Goal: Task Accomplishment & Management: Manage account settings

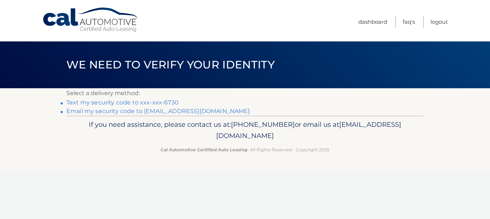
click at [148, 101] on link "Text my security code to xxx-xxx-6730" at bounding box center [122, 102] width 112 height 7
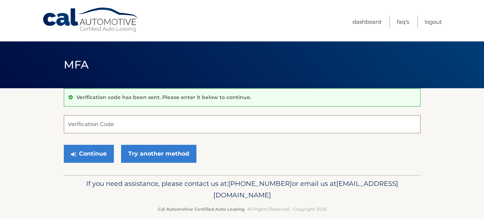
click at [91, 129] on input "Verification Code" at bounding box center [242, 124] width 357 height 18
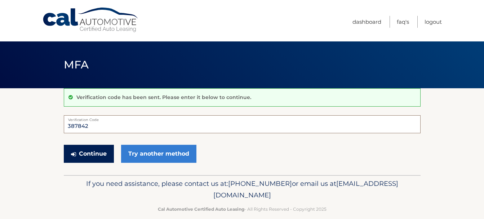
type input "387842"
click at [72, 154] on icon "submit" at bounding box center [73, 154] width 5 height 6
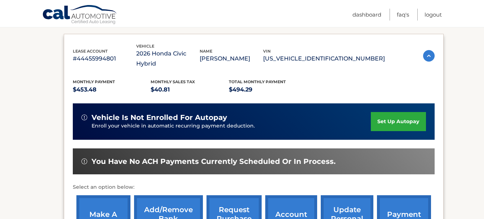
scroll to position [144, 0]
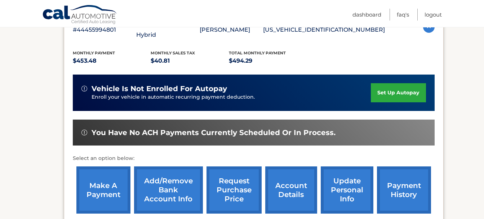
click at [303, 176] on link "account details" at bounding box center [291, 190] width 52 height 47
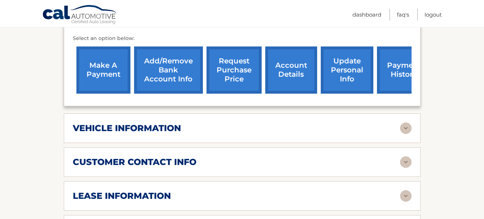
scroll to position [283, 0]
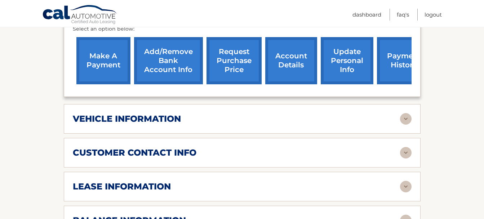
click at [184, 54] on link "Add/Remove bank account info" at bounding box center [168, 60] width 69 height 47
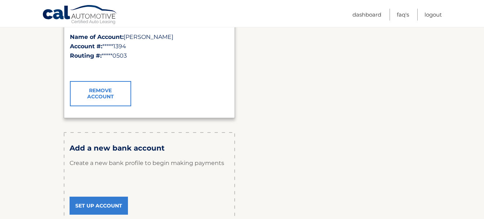
scroll to position [163, 0]
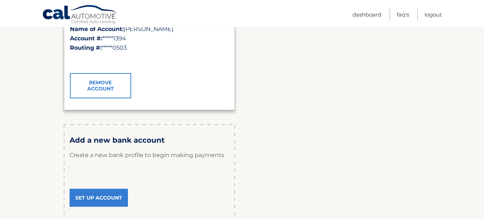
click at [85, 192] on link "Set Up Account" at bounding box center [99, 198] width 58 height 18
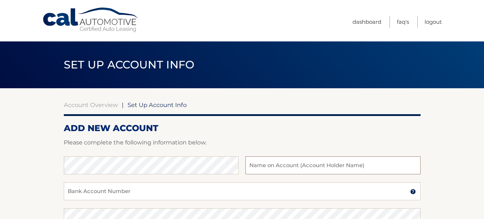
type input "[PERSON_NAME]"
type input "519858521394"
type input "031000503"
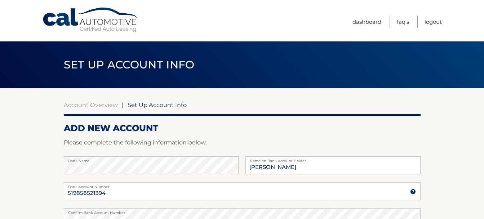
click at [132, 186] on label "Bank Account Number" at bounding box center [242, 185] width 357 height 6
click at [132, 186] on input "519858521394" at bounding box center [242, 191] width 357 height 18
type input "5"
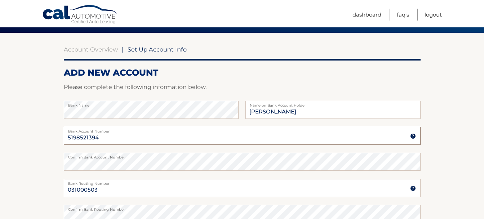
scroll to position [62, 0]
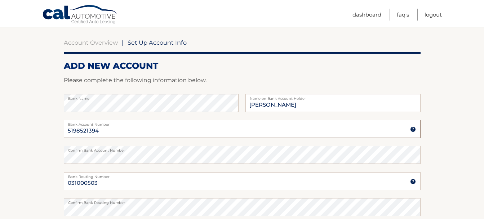
type input "5198521394"
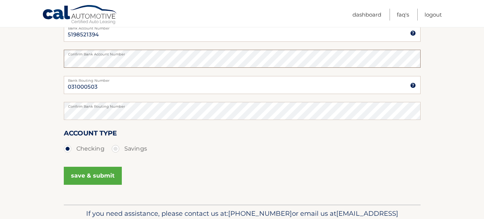
scroll to position [163, 0]
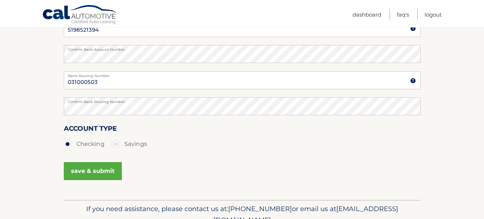
click at [74, 172] on button "save & submit" at bounding box center [93, 171] width 58 height 18
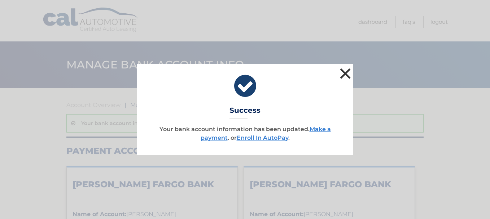
click at [345, 72] on button "×" at bounding box center [345, 73] width 14 height 14
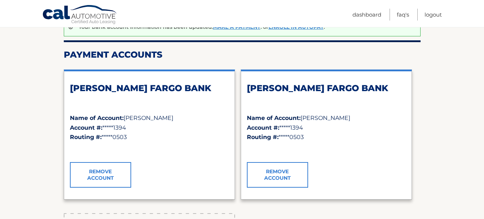
scroll to position [67, 0]
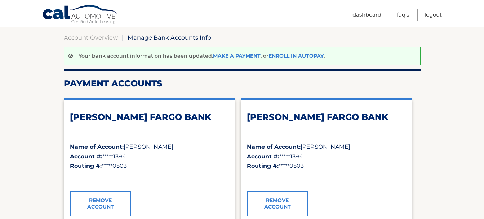
click at [243, 53] on link "Make a payment" at bounding box center [237, 56] width 48 height 6
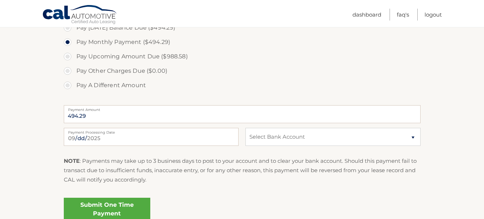
scroll to position [286, 0]
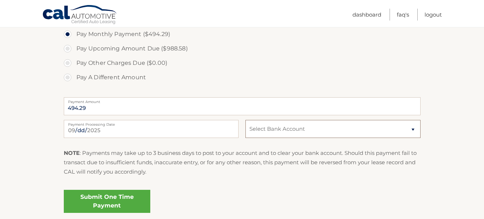
click at [413, 128] on select "Select Bank Account Checking WELLS FARGO BANK *****1394 Checking WELLS FARGO BA…" at bounding box center [333, 129] width 175 height 18
select select "MTFkYTMyNTctMWQ3NS00ZDVmLWFlZTUtZWY3ZjgzYmVmMjU5"
click at [246, 120] on select "Select Bank Account Checking WELLS FARGO BANK *****1394 Checking WELLS FARGO BA…" at bounding box center [333, 129] width 175 height 18
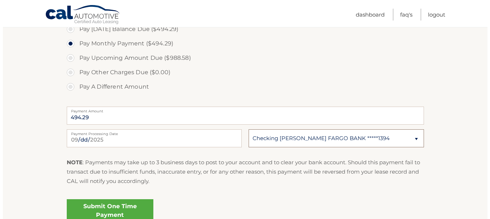
scroll to position [305, 0]
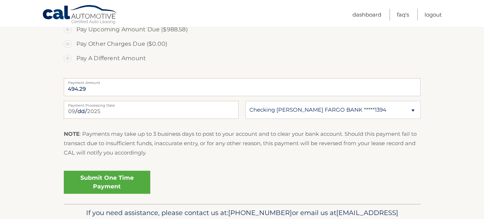
click at [118, 183] on link "Submit One Time Payment" at bounding box center [107, 182] width 87 height 23
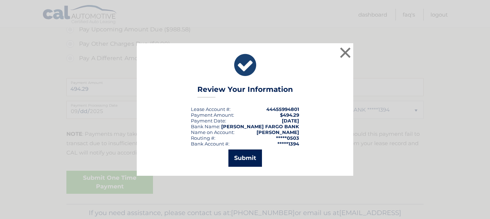
click at [247, 158] on button "Submit" at bounding box center [245, 158] width 34 height 17
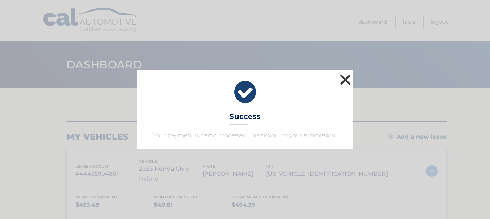
click at [344, 78] on button "×" at bounding box center [345, 79] width 14 height 14
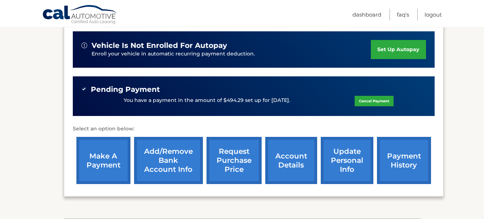
scroll to position [221, 0]
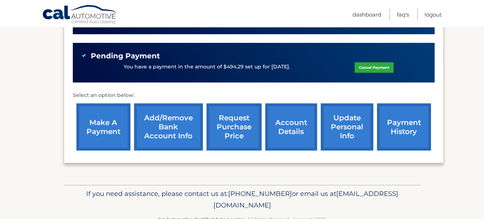
click at [178, 122] on link "Add/Remove bank account info" at bounding box center [168, 126] width 69 height 47
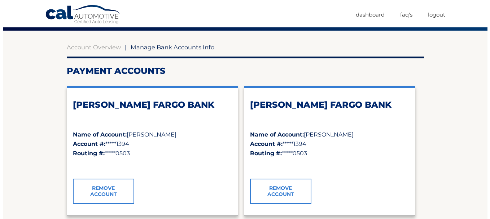
scroll to position [62, 0]
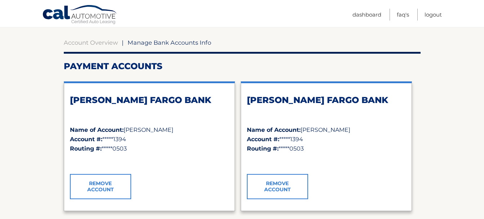
click at [287, 181] on link "Remove Account" at bounding box center [277, 186] width 61 height 25
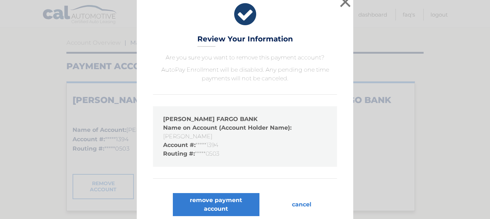
scroll to position [14, 0]
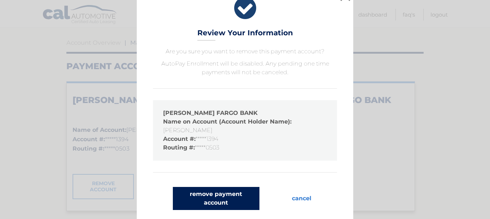
click at [227, 192] on button "remove payment account" at bounding box center [216, 198] width 87 height 23
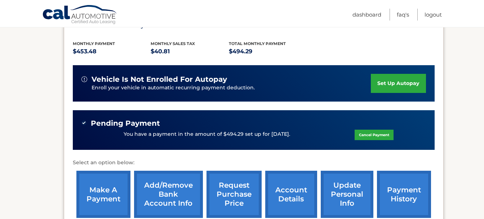
scroll to position [163, 0]
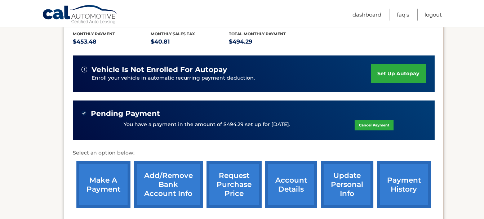
click at [172, 175] on link "Add/Remove bank account info" at bounding box center [168, 184] width 69 height 47
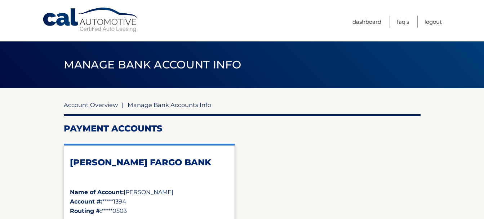
click at [107, 105] on link "Account Overview" at bounding box center [91, 104] width 54 height 7
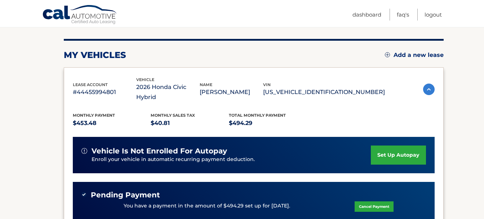
scroll to position [96, 0]
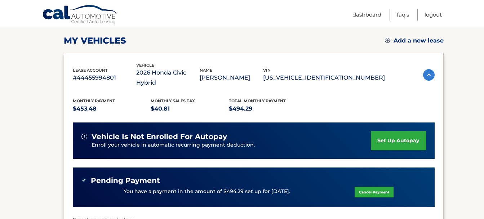
click at [383, 131] on link "set up autopay" at bounding box center [398, 140] width 55 height 19
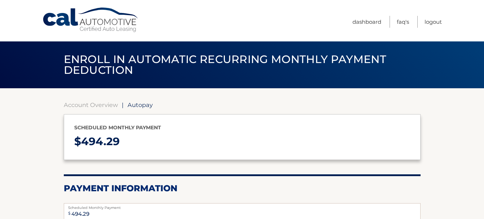
select select "MTFkYTMyNTctMWQ3NS00ZDVmLWFlZTUtZWY3ZjgzYmVmMjU5"
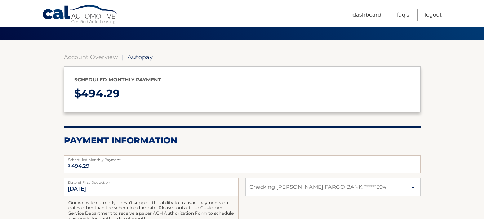
scroll to position [67, 0]
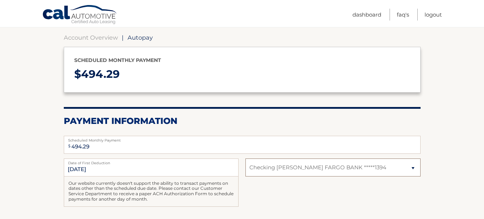
click at [412, 168] on select "Select Bank Account Checking WELLS FARGO BANK *****1394" at bounding box center [333, 168] width 175 height 18
click at [287, 169] on select "Select Bank Account Checking WELLS FARGO BANK *****1394" at bounding box center [333, 168] width 175 height 18
click at [91, 37] on link "Account Overview" at bounding box center [91, 37] width 54 height 7
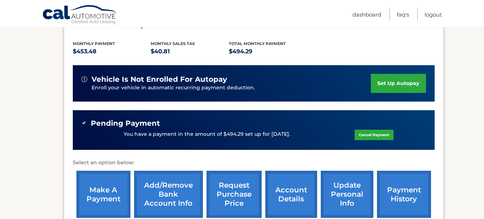
scroll to position [159, 0]
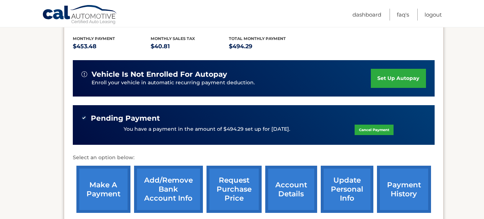
click at [286, 182] on link "account details" at bounding box center [291, 189] width 52 height 47
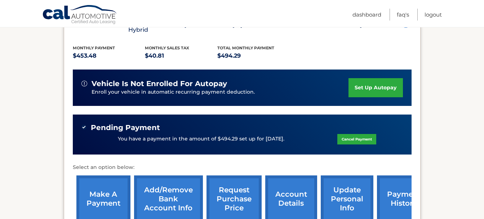
scroll to position [182, 0]
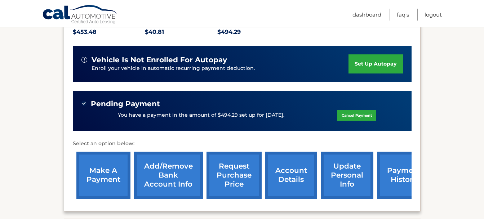
click at [173, 153] on link "Add/Remove bank account info" at bounding box center [168, 175] width 69 height 47
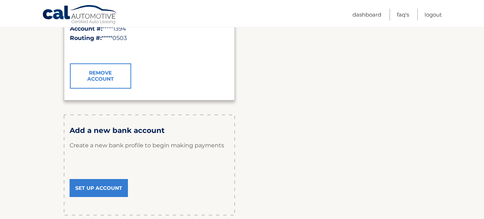
scroll to position [192, 0]
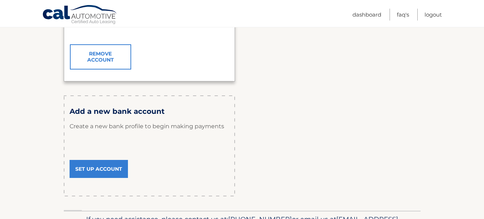
click at [104, 167] on link "Set Up Account" at bounding box center [99, 169] width 58 height 18
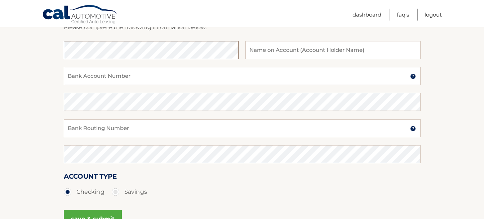
scroll to position [173, 0]
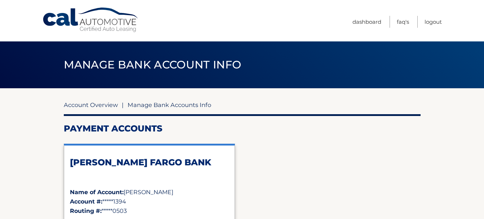
click at [107, 105] on link "Account Overview" at bounding box center [91, 104] width 54 height 7
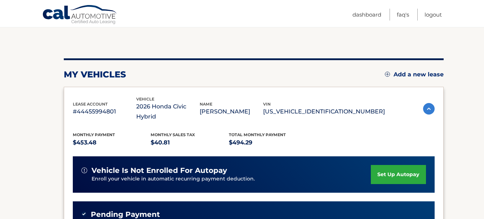
scroll to position [67, 0]
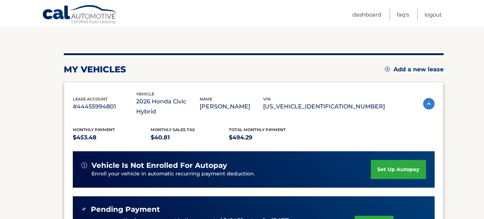
click at [408, 160] on link "set up autopay" at bounding box center [398, 169] width 55 height 19
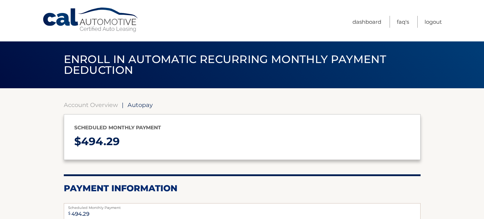
select select "MTFkYTMyNTctMWQ3NS00ZDVmLWFlZTUtZWY3ZjgzYmVmMjU5"
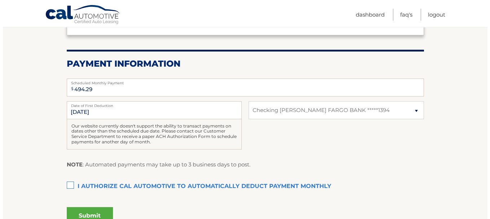
scroll to position [149, 0]
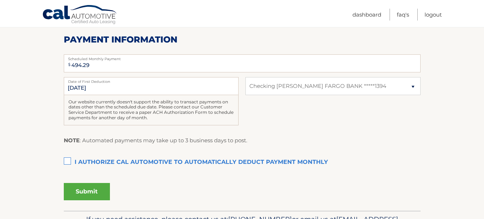
click at [66, 161] on label "I authorize cal automotive to automatically deduct payment monthly This checkbo…" at bounding box center [242, 162] width 357 height 14
click at [0, 0] on input "I authorize cal automotive to automatically deduct payment monthly This checkbo…" at bounding box center [0, 0] width 0 height 0
click at [84, 188] on button "Submit" at bounding box center [87, 191] width 46 height 17
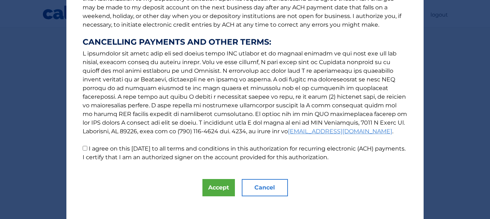
scroll to position [122, 0]
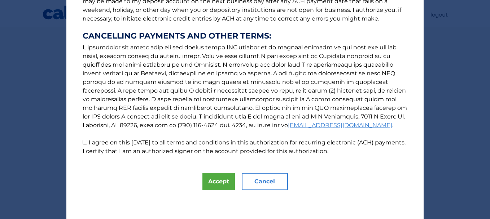
click at [83, 141] on input "I agree on this [DATE] to all terms and conditions in this authorization for re…" at bounding box center [85, 142] width 5 height 5
checkbox input "true"
click at [220, 177] on button "Accept" at bounding box center [218, 181] width 32 height 17
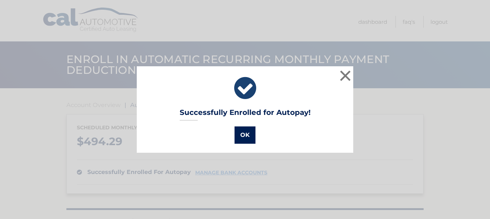
click at [239, 138] on button "OK" at bounding box center [244, 135] width 21 height 17
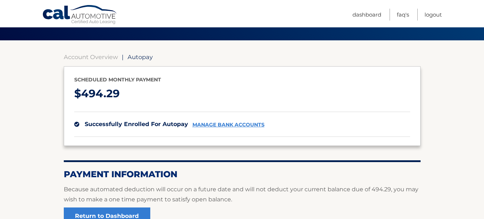
scroll to position [82, 0]
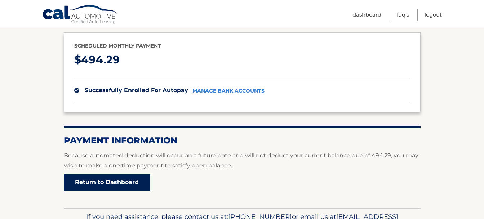
click at [131, 185] on link "Return to Dashboard" at bounding box center [107, 182] width 87 height 17
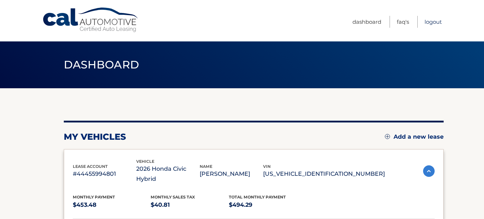
click at [430, 21] on link "Logout" at bounding box center [433, 22] width 17 height 12
